Goal: Task Accomplishment & Management: Use online tool/utility

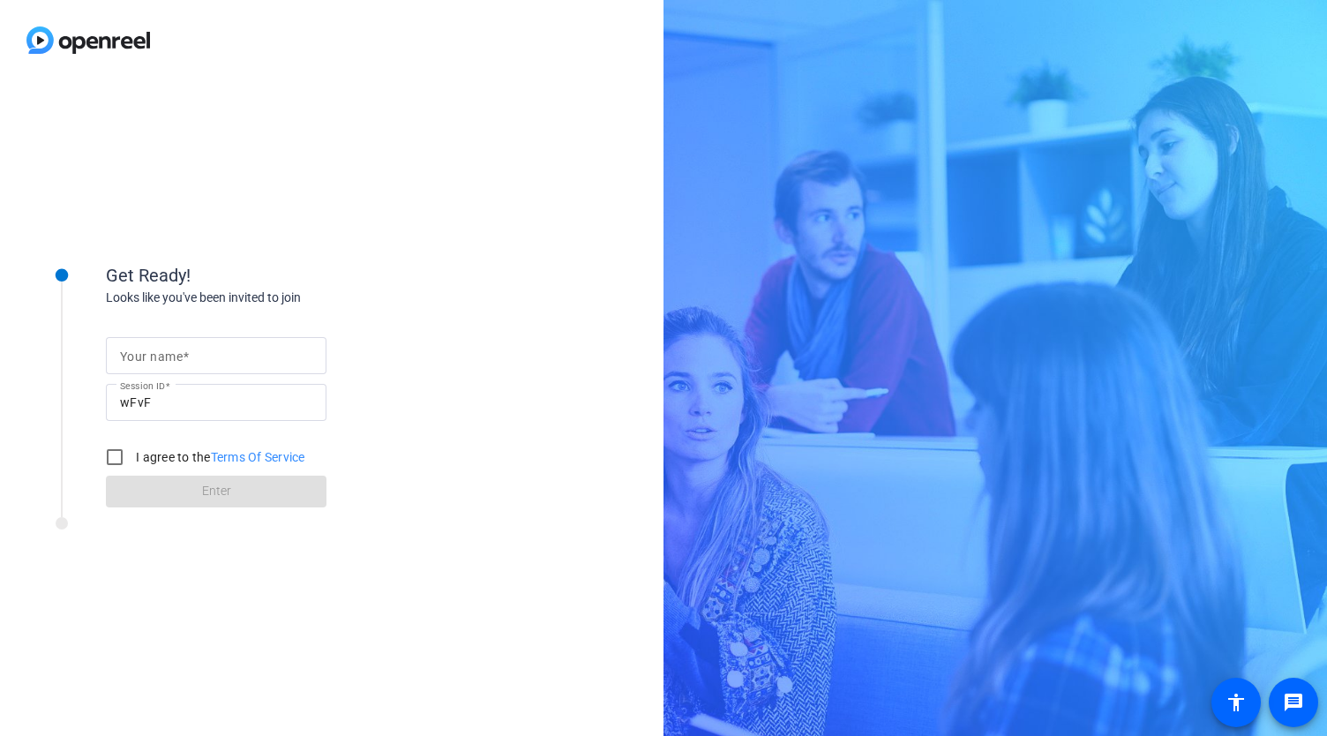
click at [162, 353] on mat-label "Your name" at bounding box center [151, 356] width 63 height 14
click at [162, 353] on input "Your name" at bounding box center [216, 355] width 192 height 21
type input "[PERSON_NAME]"
click at [111, 458] on input "I agree to the Terms Of Service" at bounding box center [114, 457] width 35 height 35
checkbox input "true"
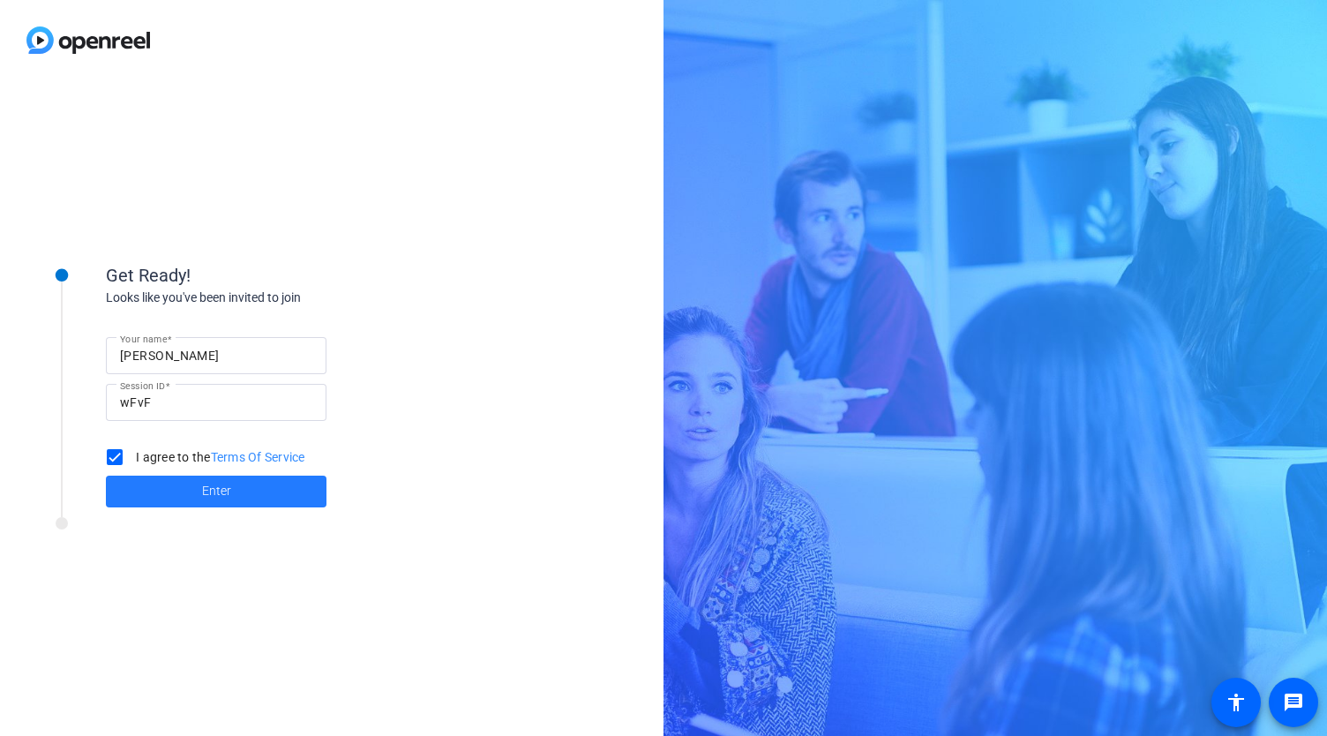
click at [166, 482] on span at bounding box center [216, 491] width 221 height 42
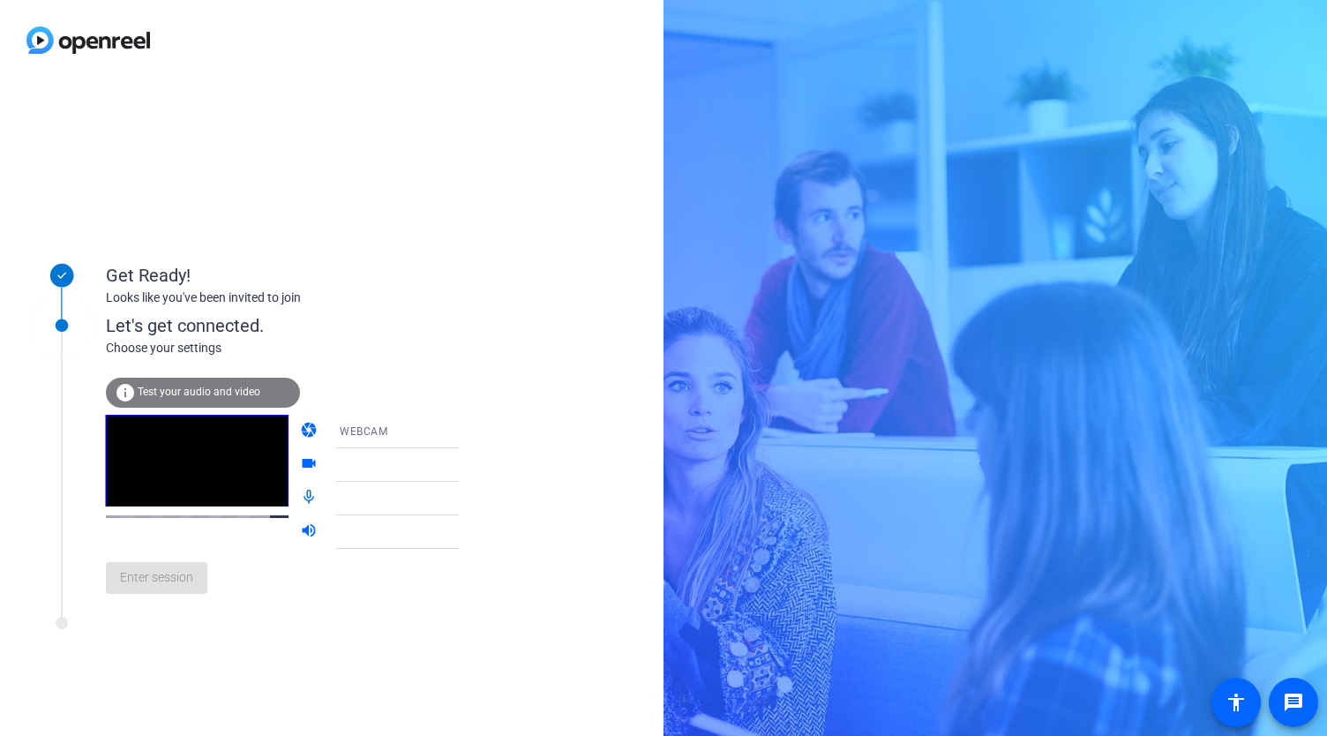
click at [186, 398] on span "Test your audio and video" at bounding box center [199, 392] width 123 height 12
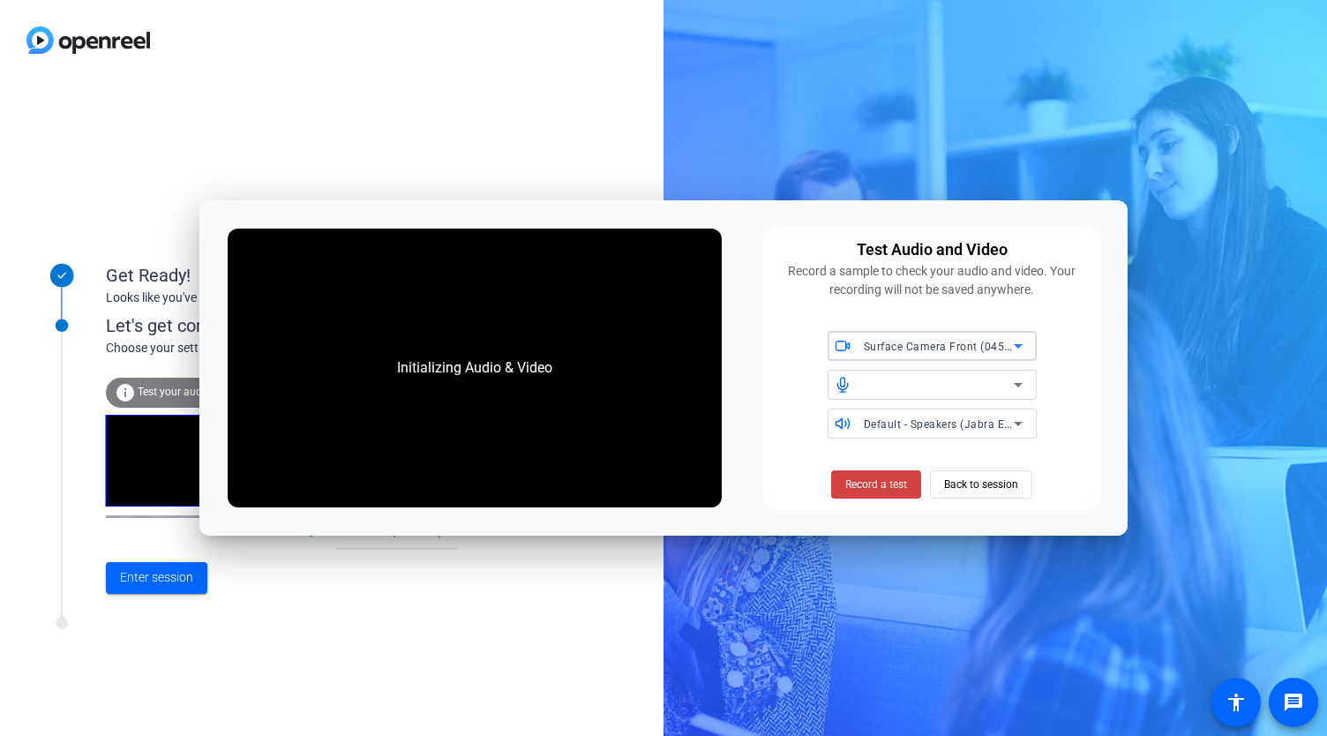
click at [923, 393] on div at bounding box center [939, 384] width 150 height 21
click at [909, 432] on div "Default - Speakers (Jabra EVOLVE 30 II)" at bounding box center [939, 424] width 150 height 22
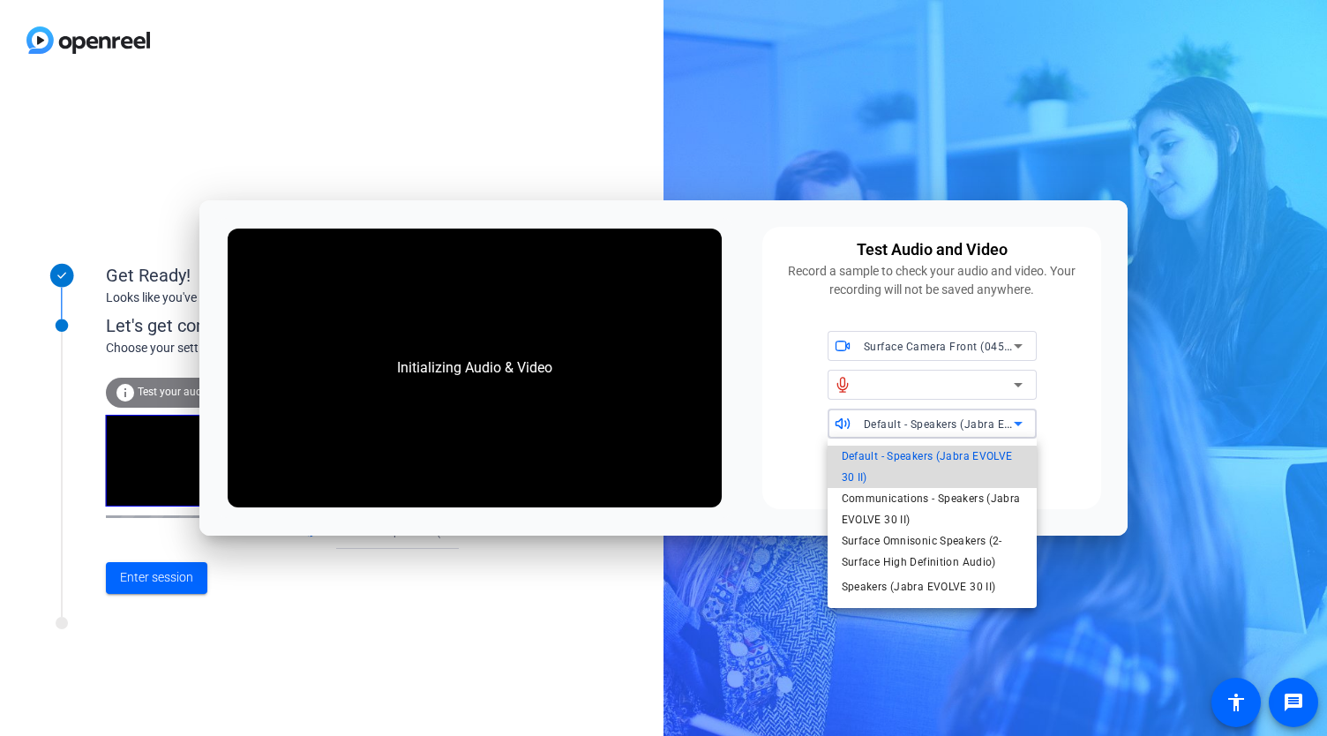
click at [899, 469] on span "Default - Speakers (Jabra EVOLVE 30 II)" at bounding box center [932, 467] width 181 height 42
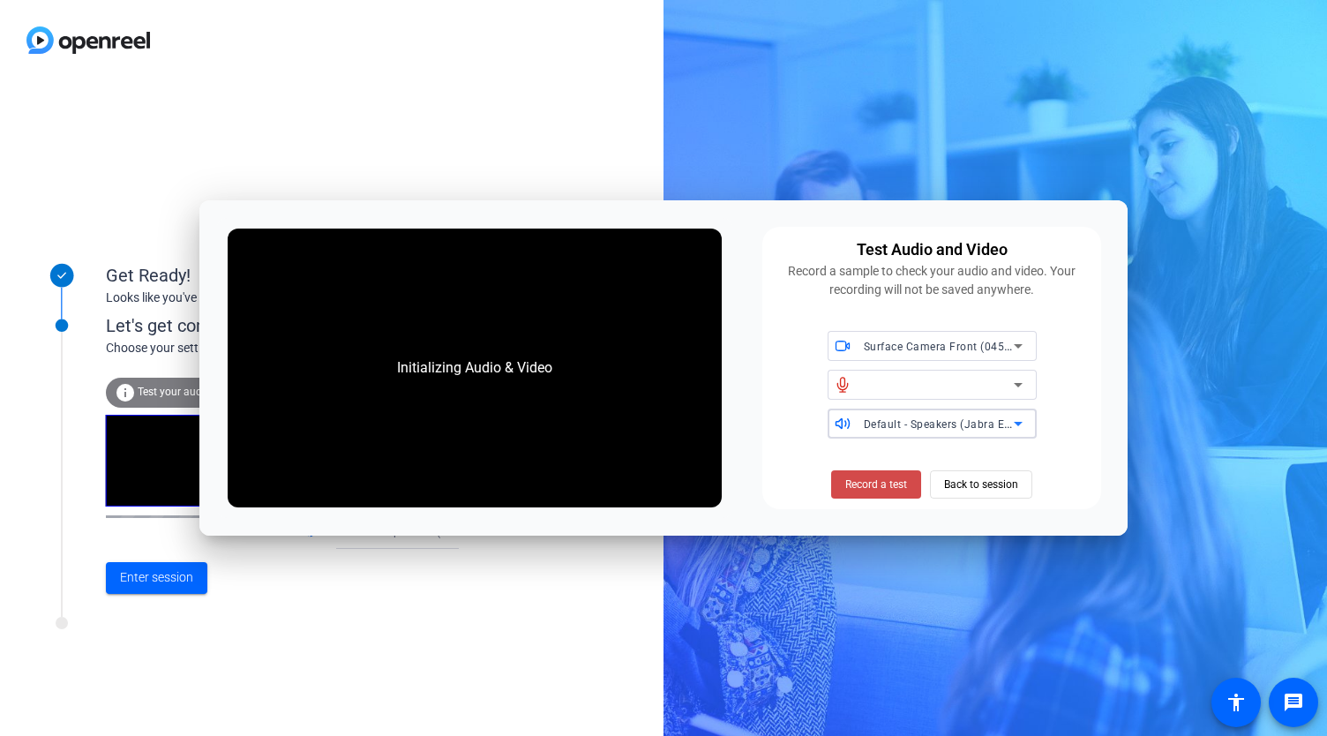
click at [890, 490] on span "Record a test" at bounding box center [876, 485] width 62 height 16
click at [890, 490] on span "Stop Testing (3s)" at bounding box center [877, 485] width 80 height 16
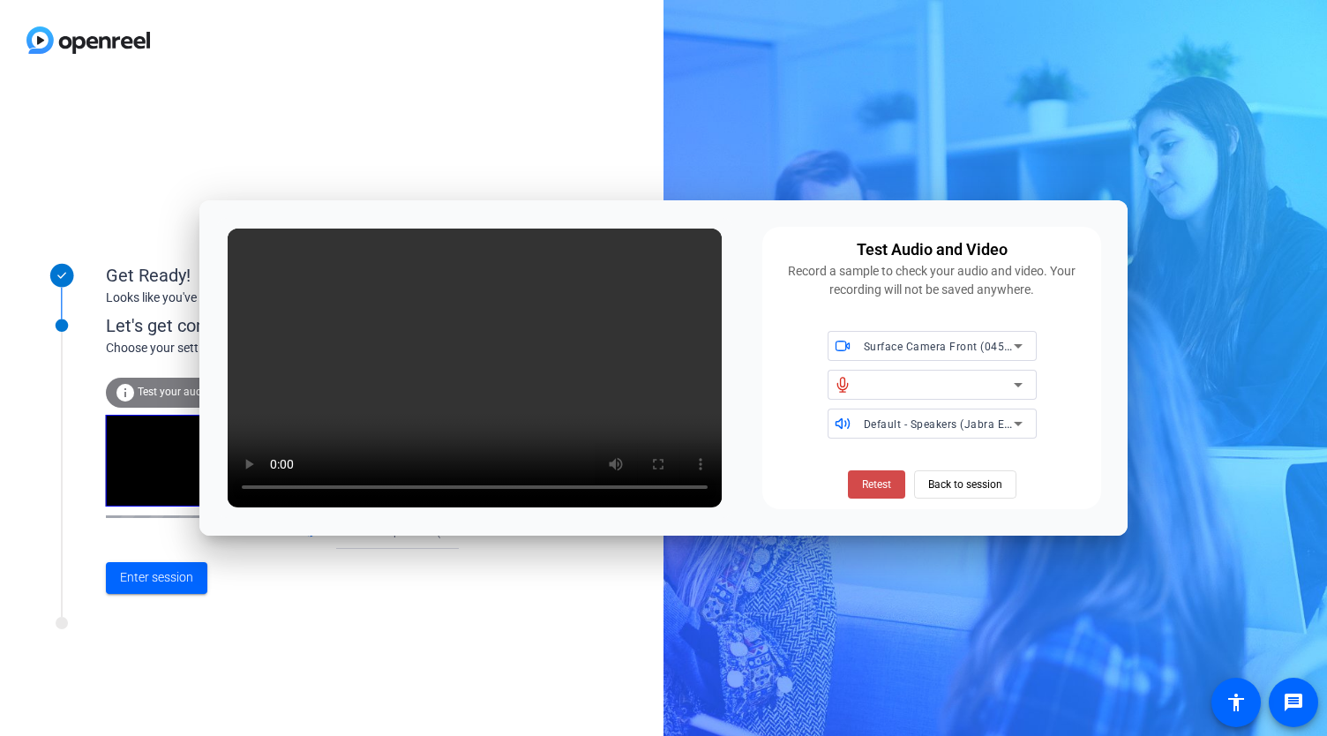
click at [887, 486] on span "Retest" at bounding box center [876, 485] width 29 height 16
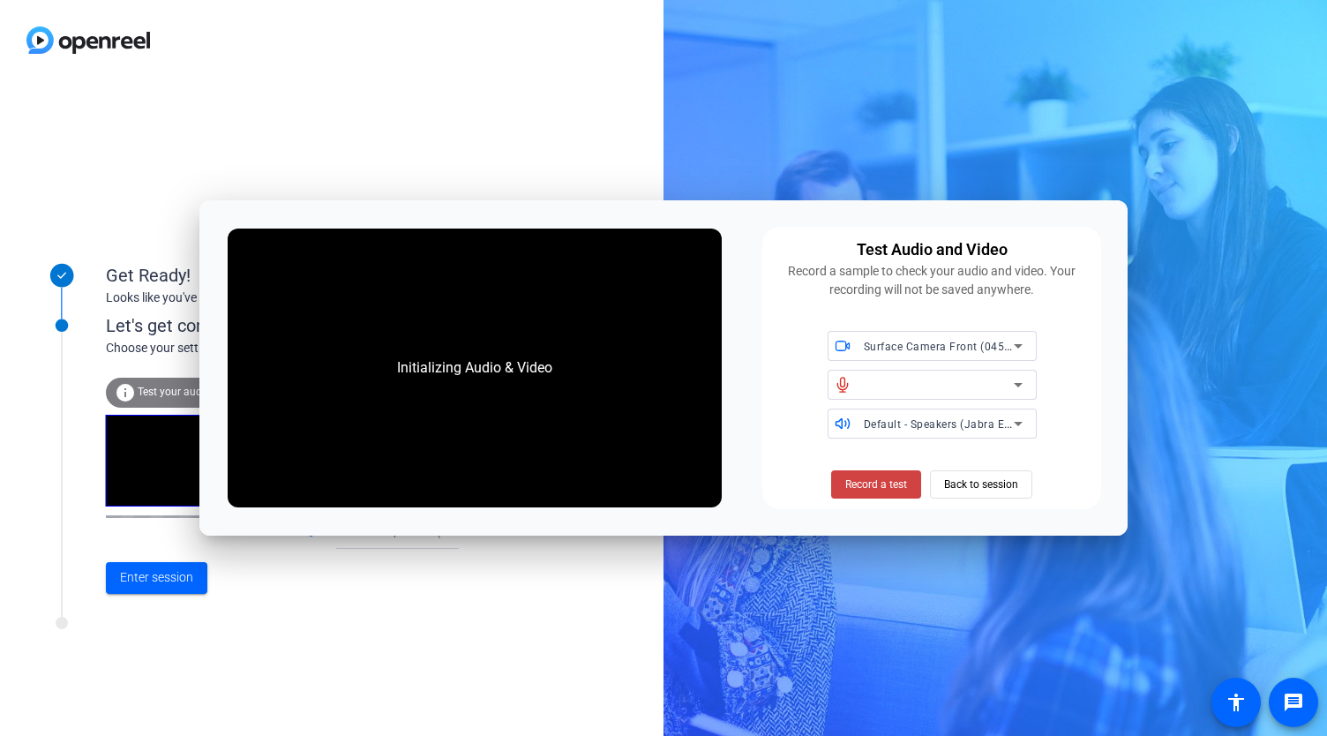
click at [887, 486] on span "Record a test" at bounding box center [876, 485] width 62 height 16
click at [887, 486] on span "Stop Testing (6s)" at bounding box center [877, 485] width 80 height 16
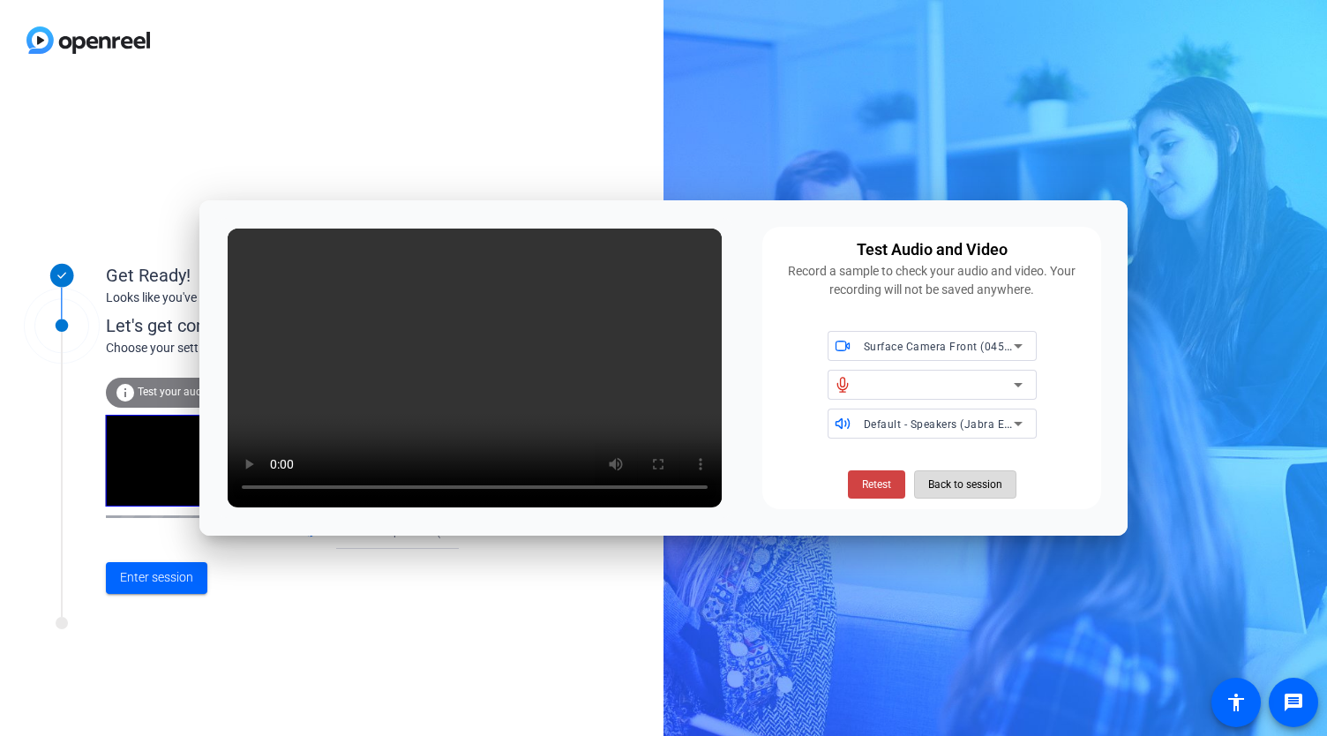
click at [969, 487] on span "Back to session" at bounding box center [965, 485] width 74 height 34
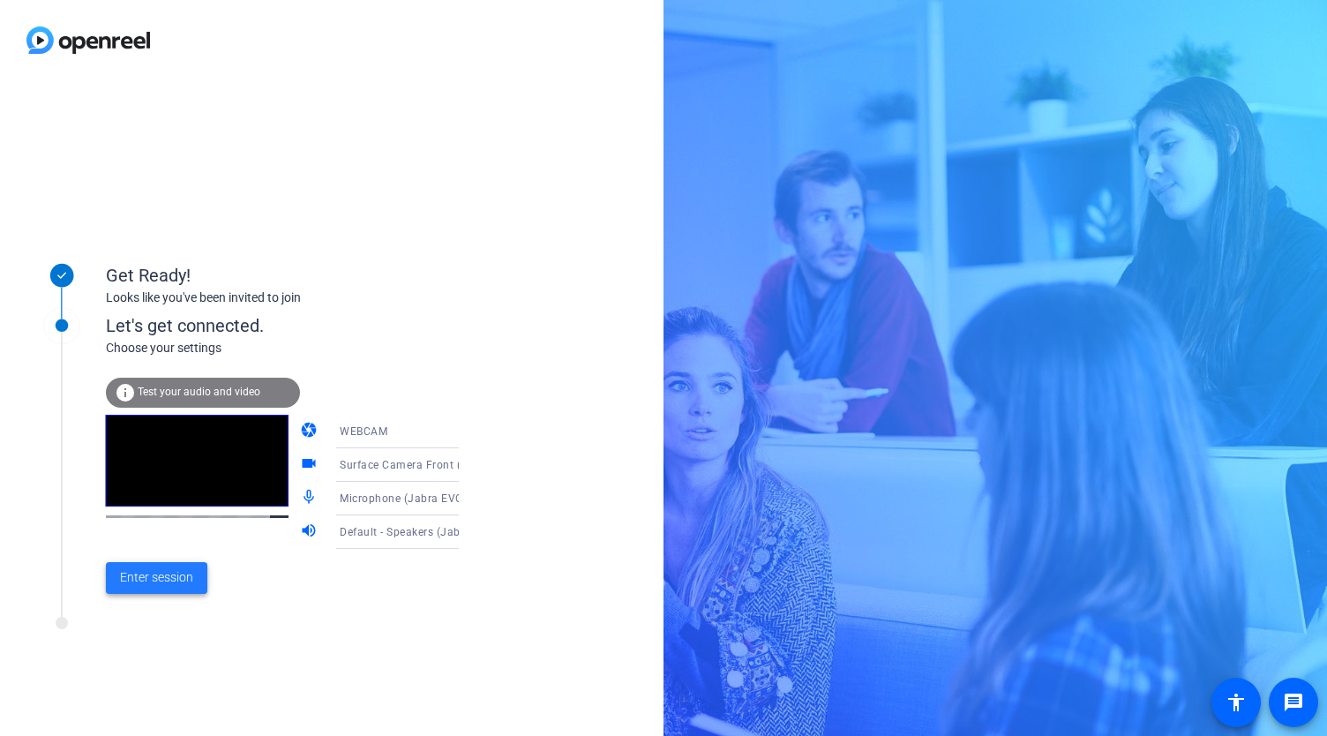
click at [154, 571] on span "Enter session" at bounding box center [156, 577] width 73 height 19
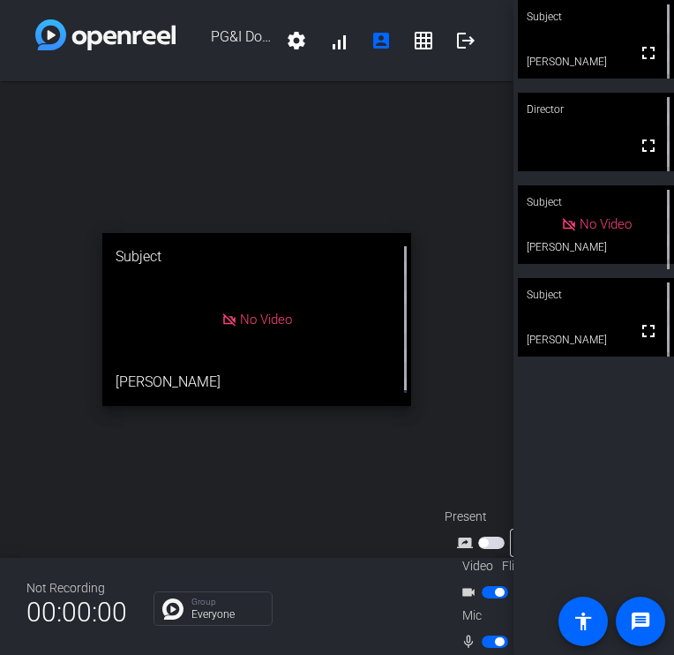
drag, startPoint x: 402, startPoint y: 654, endPoint x: 402, endPoint y: 733, distance: 79.4
click at [402, 655] on html "Accessibility Screen-Reader Guide, Feedback, and Issue Reporting | New window P…" at bounding box center [337, 327] width 674 height 655
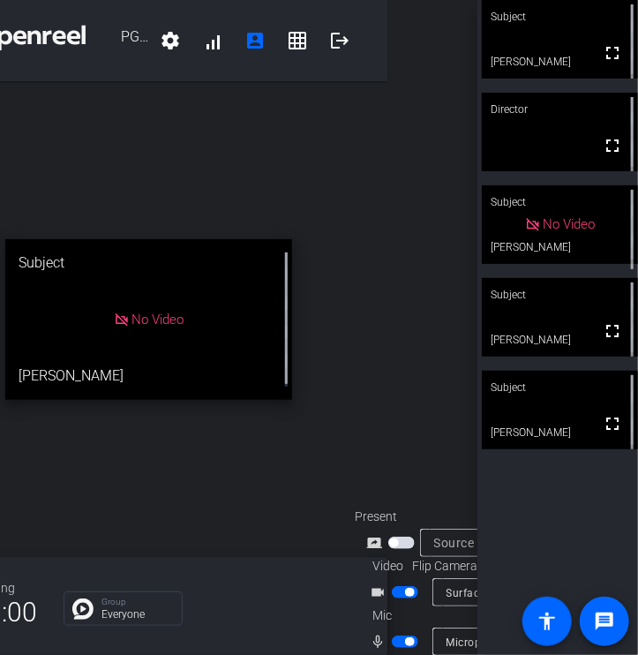
scroll to position [0, 88]
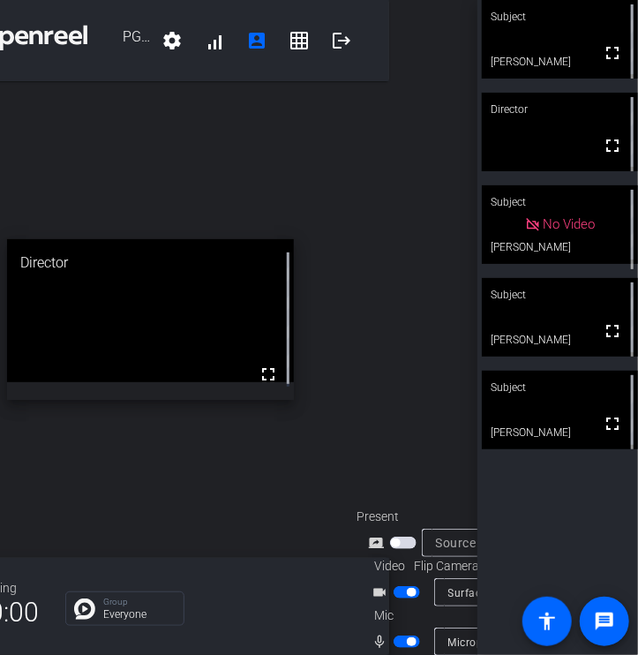
click at [399, 635] on span "button" at bounding box center [407, 641] width 26 height 12
click at [408, 635] on span "button" at bounding box center [407, 641] width 26 height 12
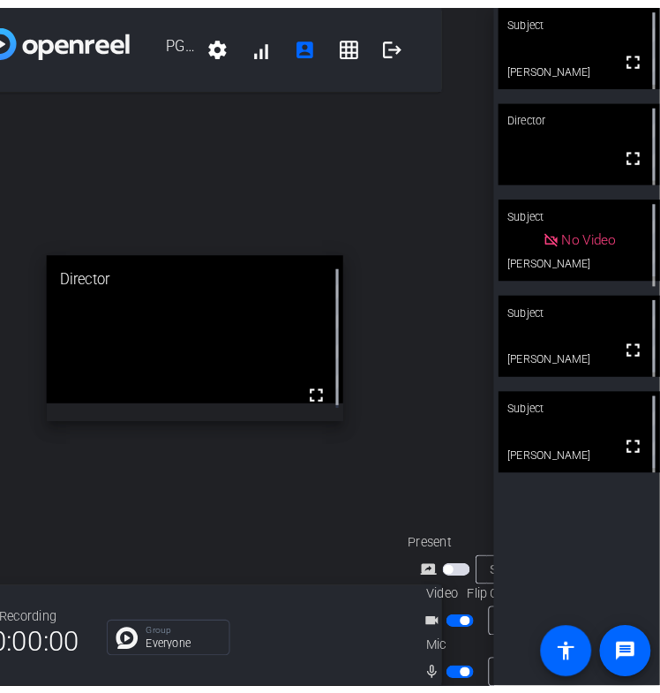
scroll to position [0, 51]
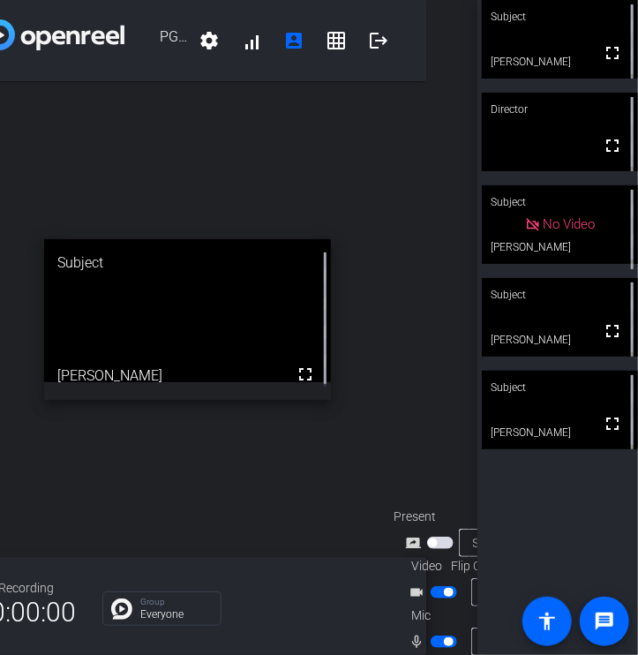
click at [432, 635] on span "button" at bounding box center [444, 641] width 26 height 12
click at [450, 635] on span "button" at bounding box center [444, 641] width 26 height 12
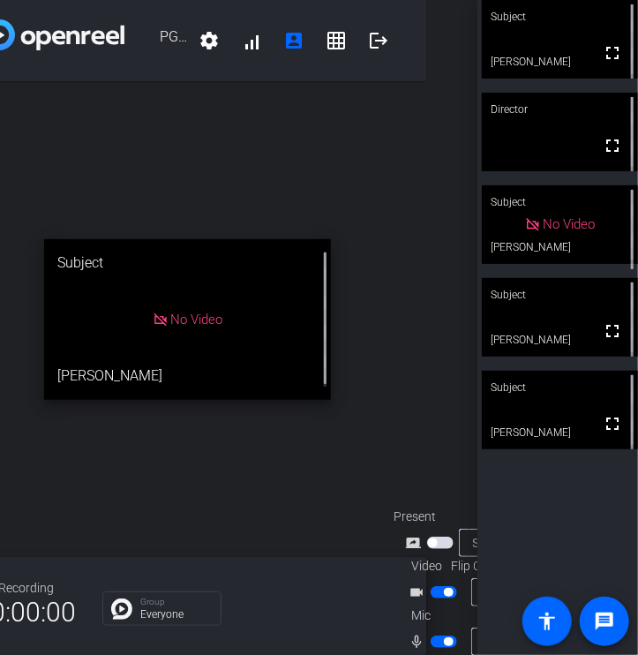
click at [439, 635] on span "button" at bounding box center [444, 641] width 26 height 12
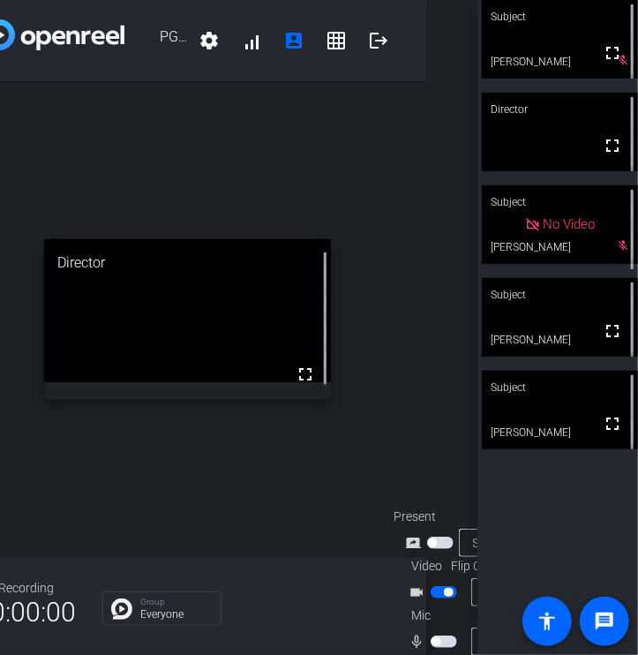
click at [446, 635] on span "button" at bounding box center [444, 641] width 26 height 12
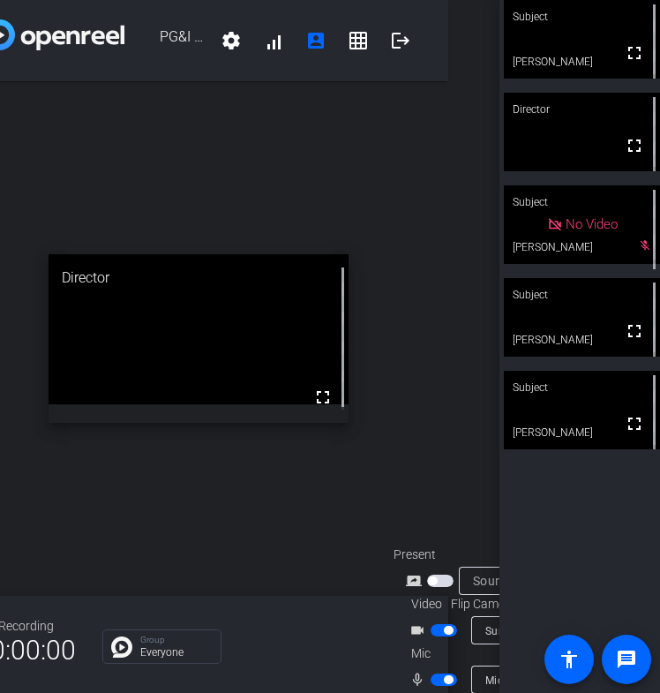
click at [435, 673] on span "button" at bounding box center [444, 679] width 26 height 12
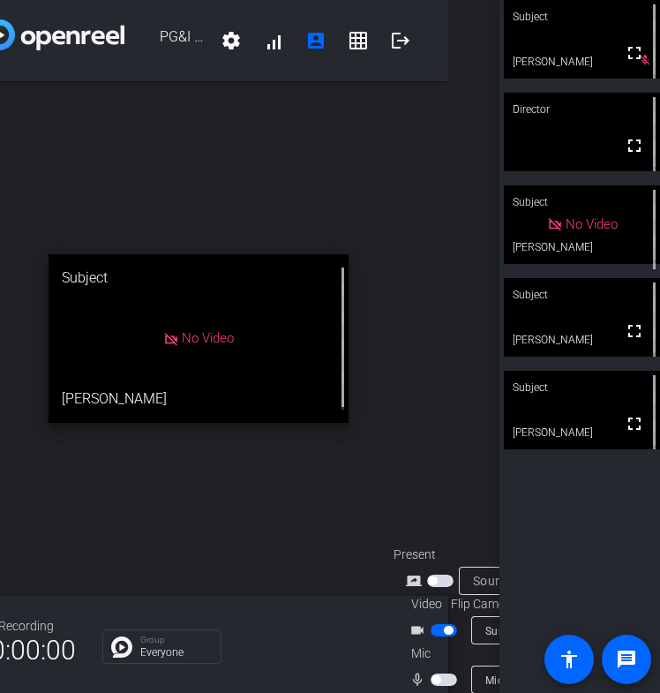
click at [444, 673] on span "button" at bounding box center [444, 679] width 26 height 12
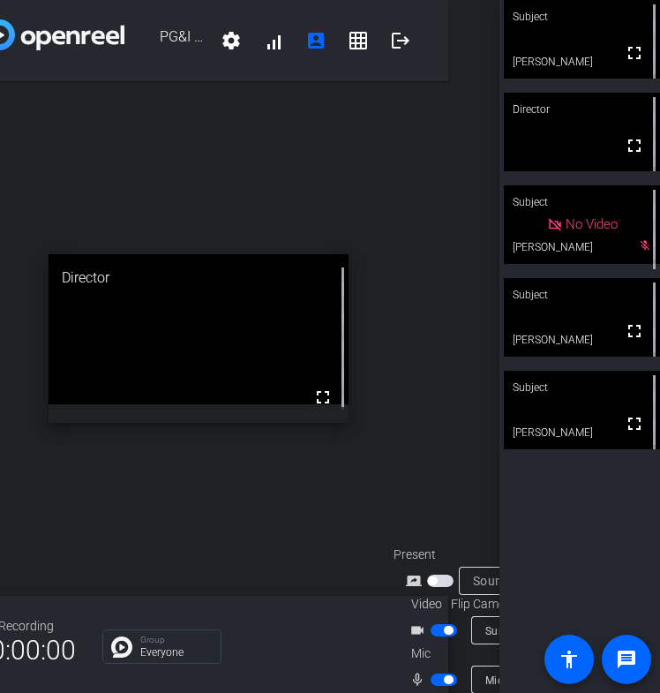
click at [444, 675] on span "button" at bounding box center [448, 679] width 9 height 9
click at [448, 673] on span "button" at bounding box center [444, 679] width 26 height 12
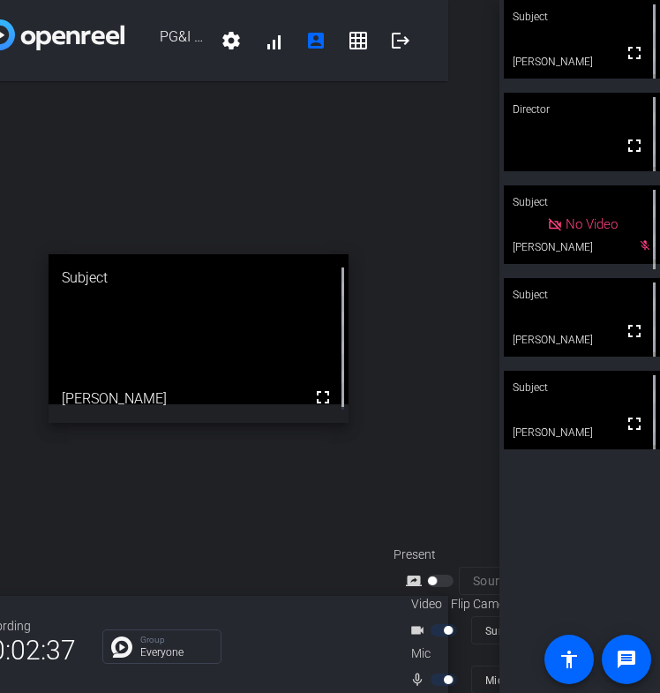
click at [431, 673] on div at bounding box center [446, 679] width 30 height 12
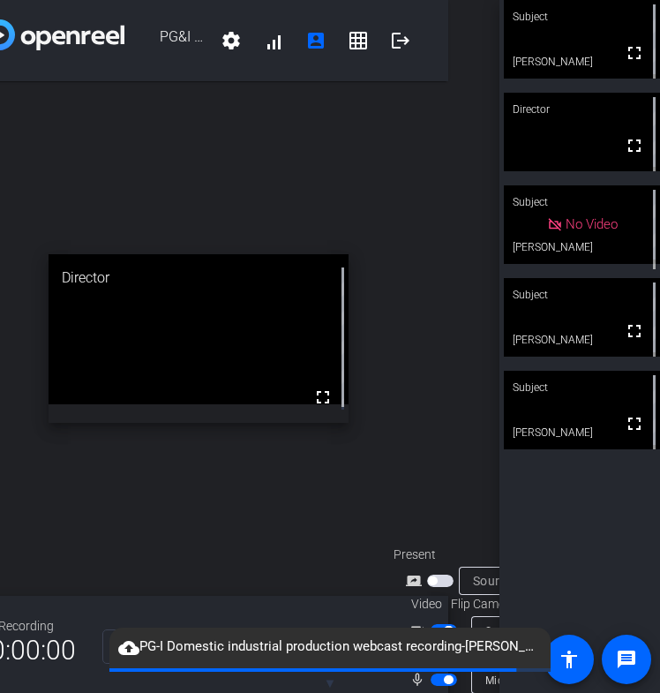
click at [434, 671] on span at bounding box center [312, 670] width 407 height 4
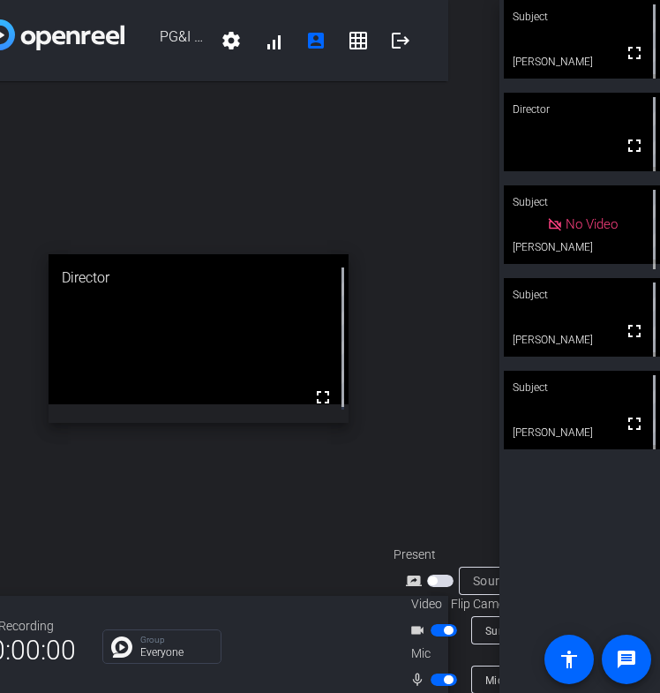
click at [434, 673] on span "button" at bounding box center [444, 679] width 26 height 12
click at [446, 673] on span "button" at bounding box center [444, 679] width 26 height 12
